Goal: Obtain resource: Download file/media

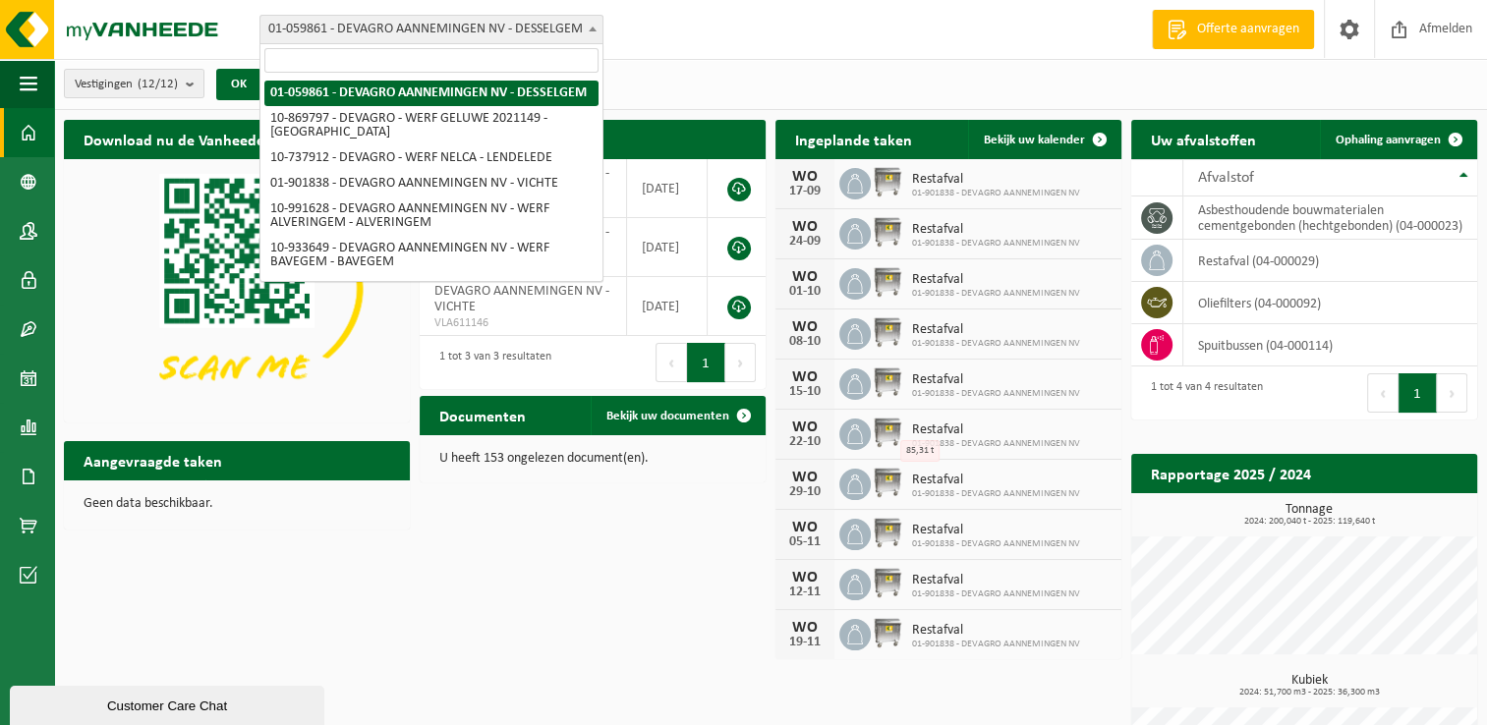
click at [590, 27] on b at bounding box center [593, 29] width 8 height 5
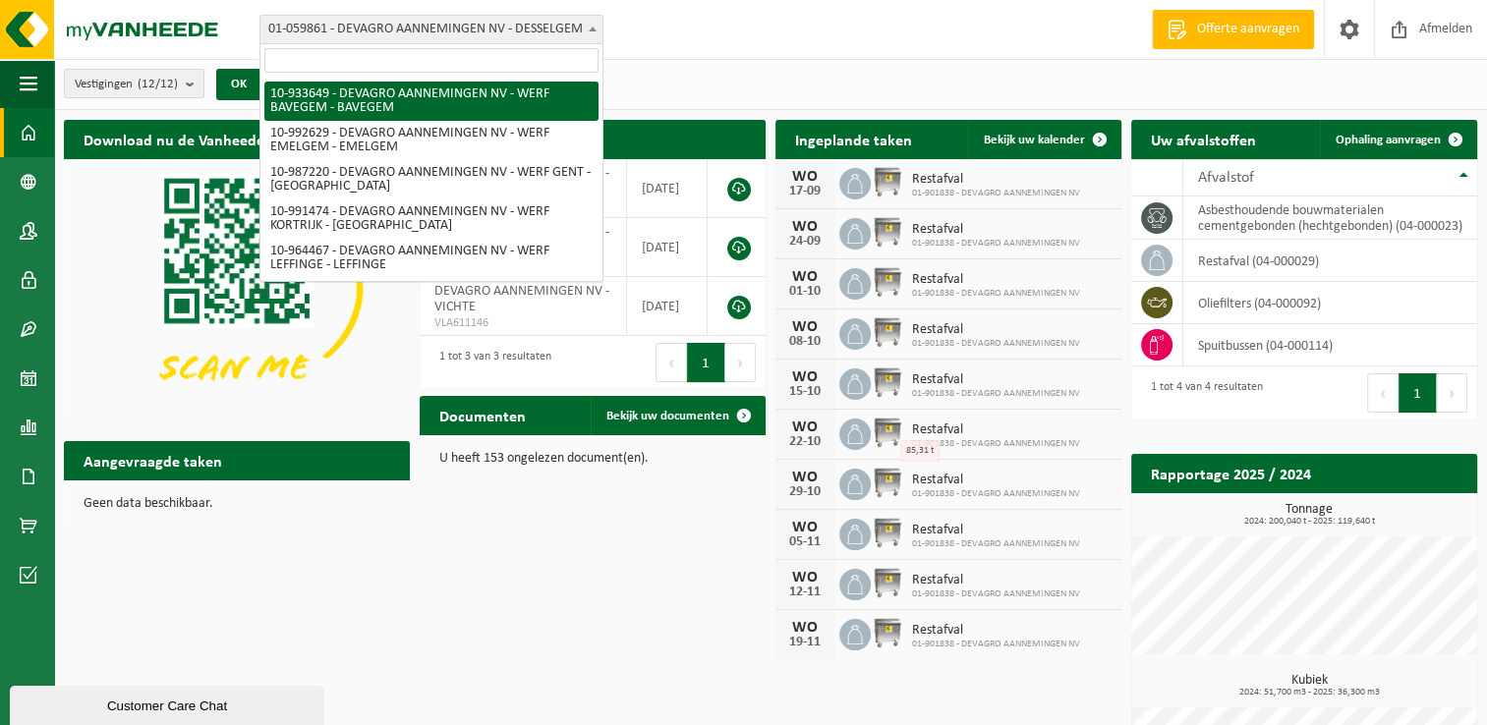
scroll to position [295, 0]
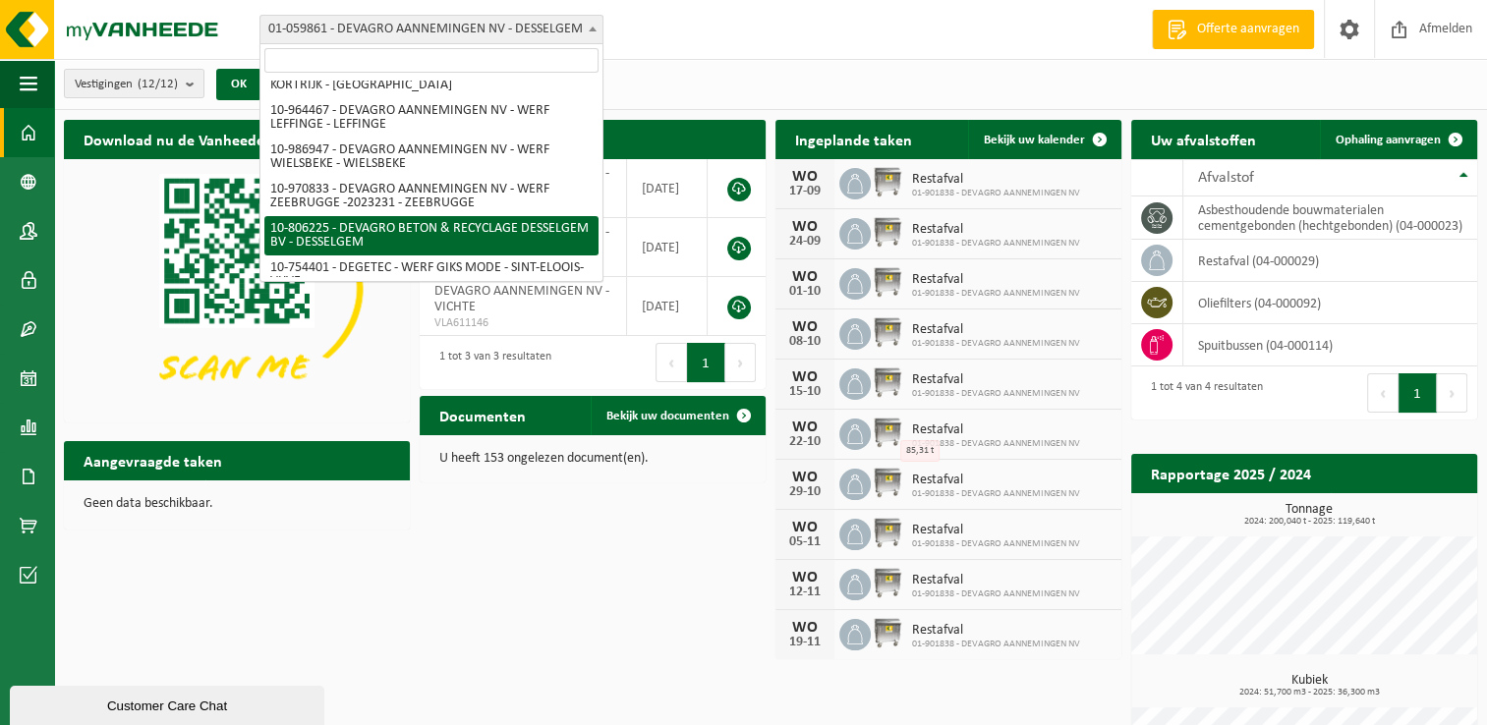
select select "34938"
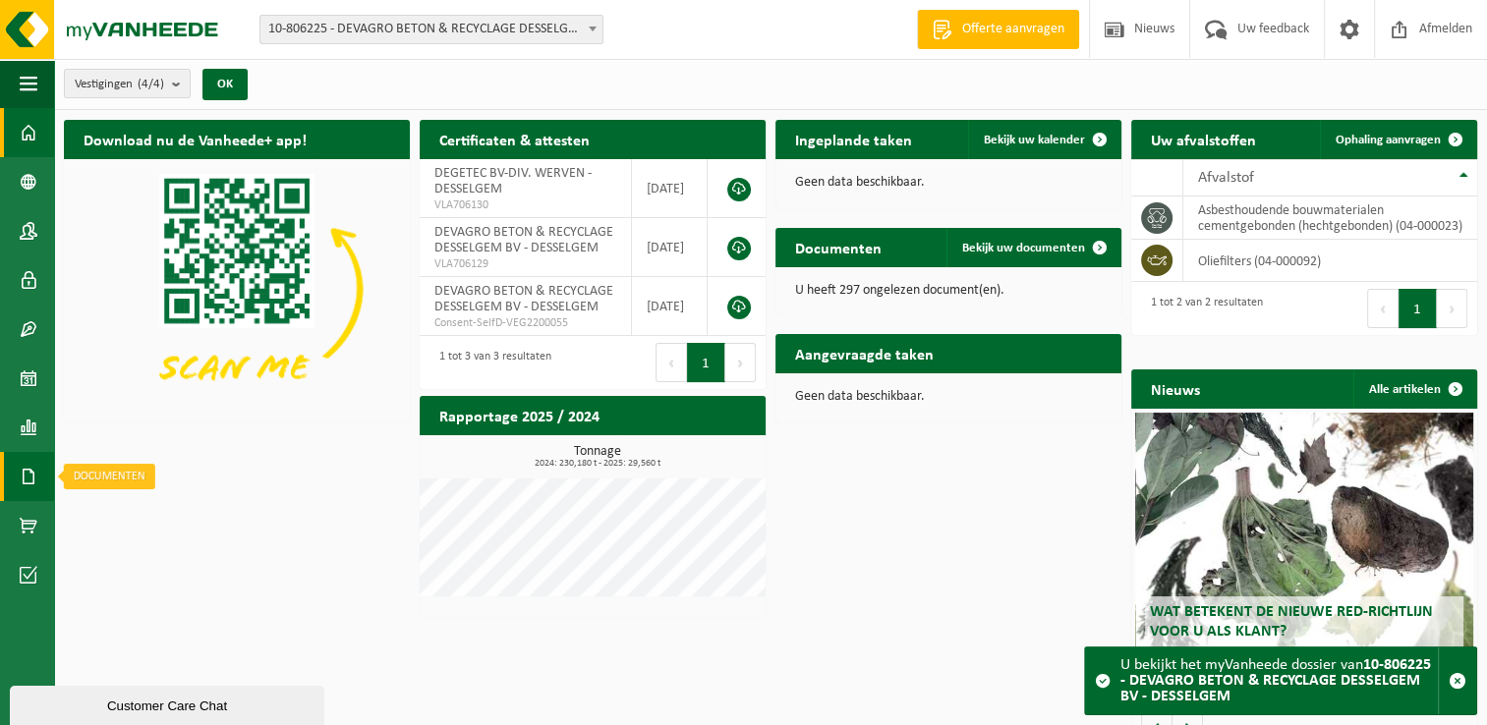
click at [39, 478] on link "Documenten" at bounding box center [27, 476] width 54 height 49
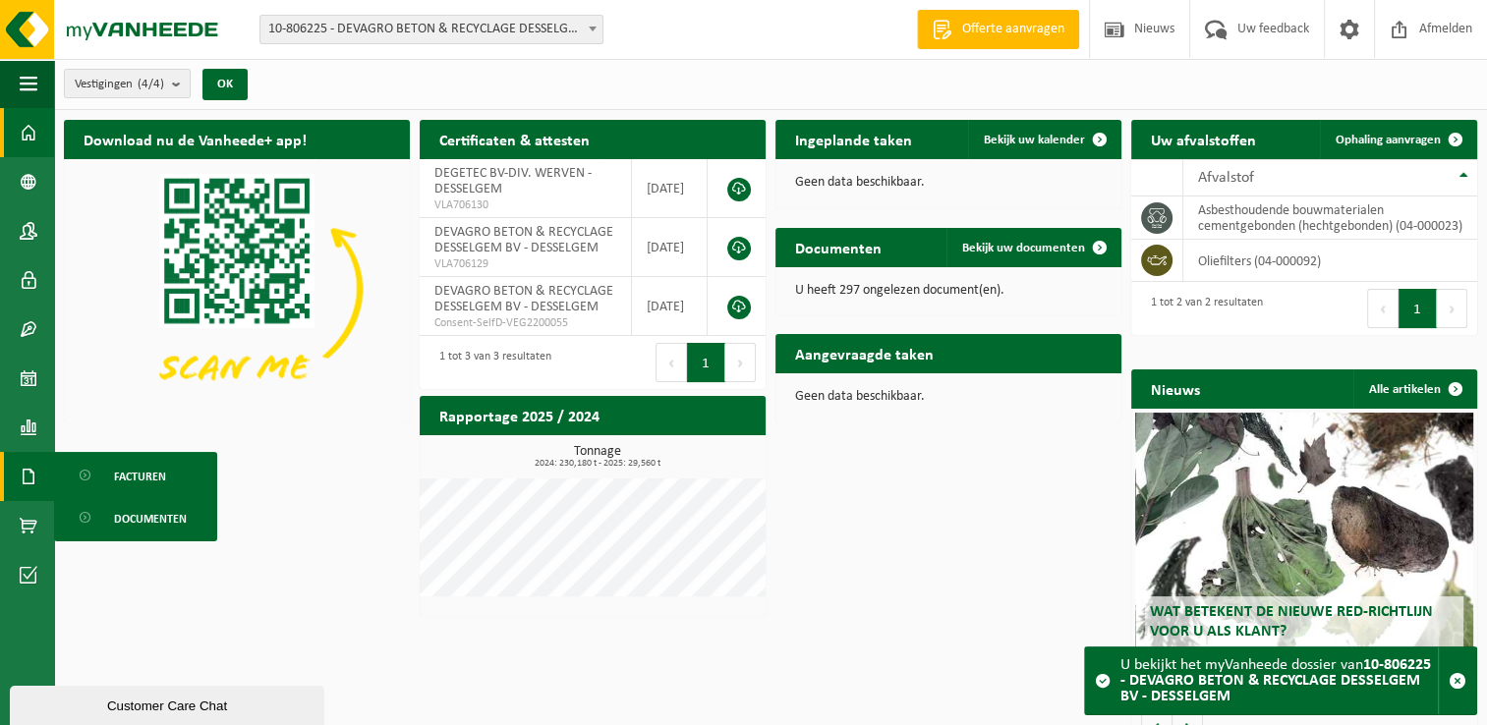
click at [149, 516] on span "Documenten" at bounding box center [150, 518] width 73 height 37
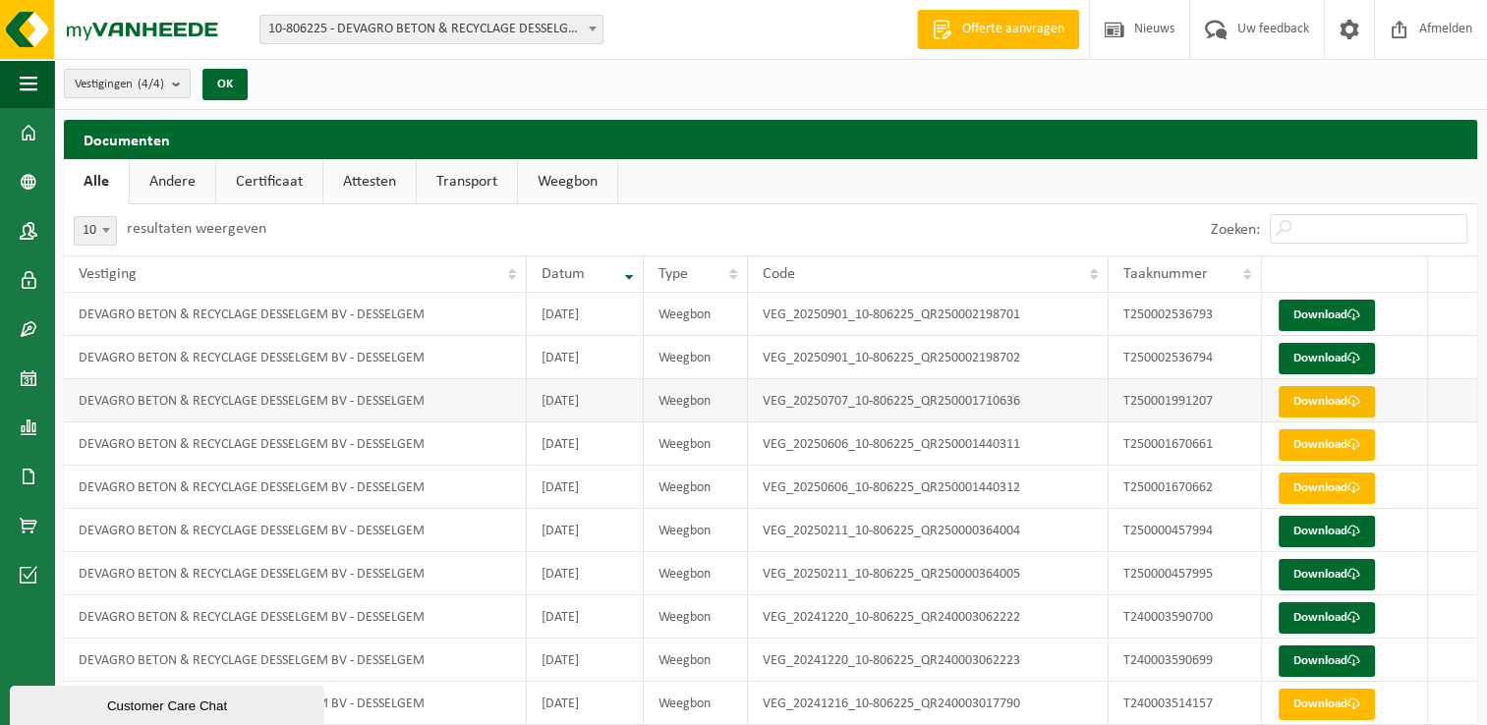
click at [1301, 395] on link "Download" at bounding box center [1327, 401] width 96 height 31
